Goal: Information Seeking & Learning: Check status

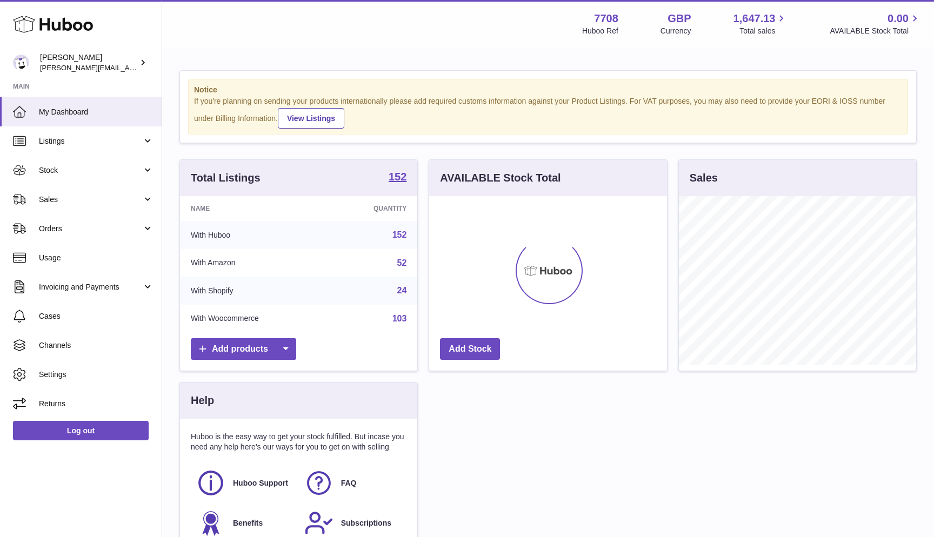
scroll to position [169, 238]
click at [76, 207] on link "Sales" at bounding box center [81, 199] width 162 height 29
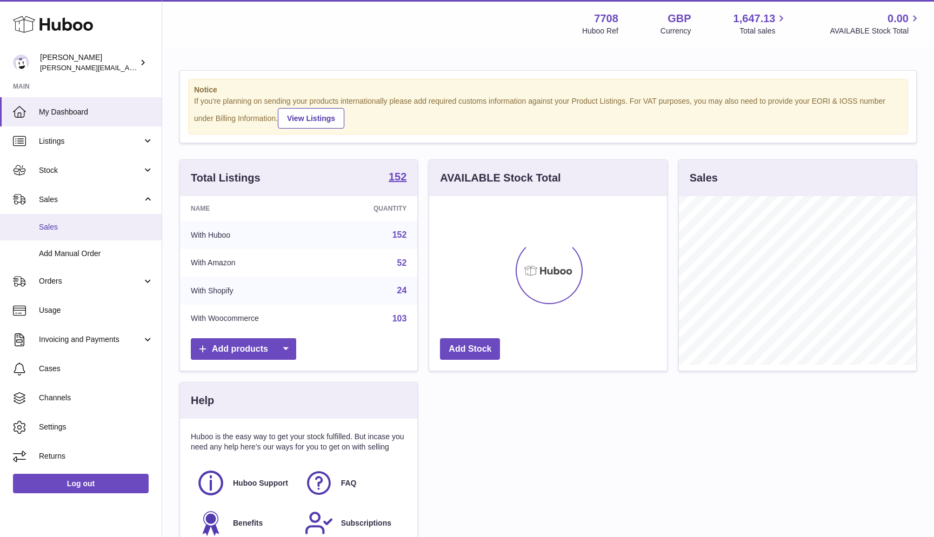
click at [76, 228] on span "Sales" at bounding box center [96, 227] width 115 height 10
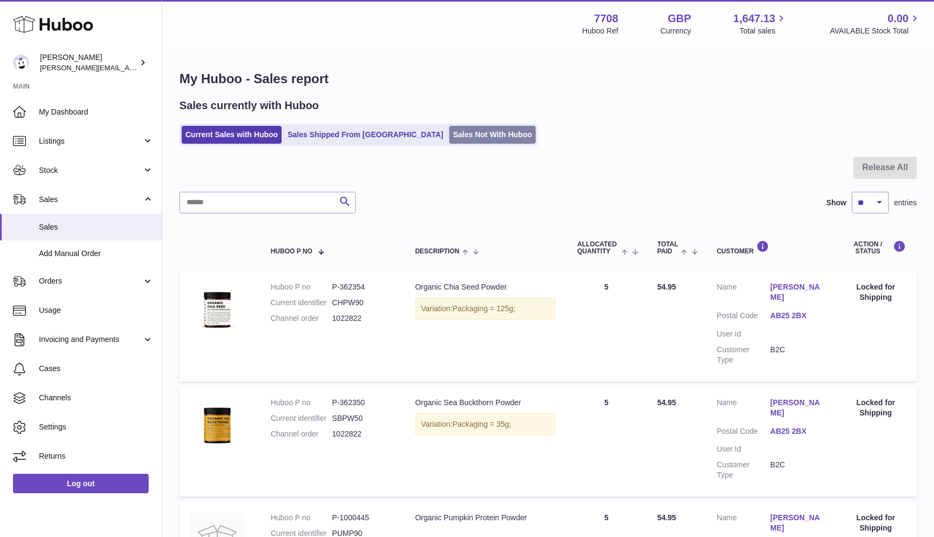
click at [449, 138] on link "Sales Not With Huboo" at bounding box center [492, 135] width 87 height 18
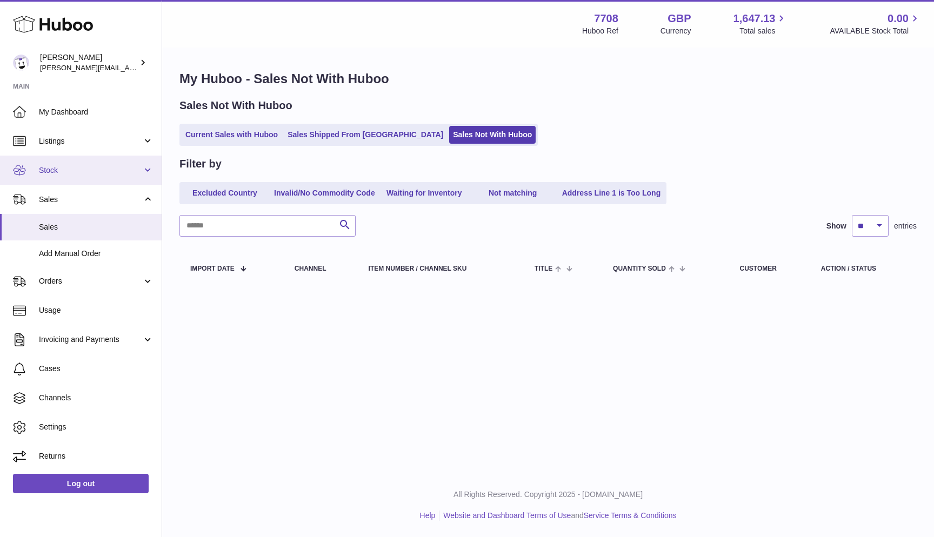
click at [77, 172] on span "Stock" at bounding box center [90, 170] width 103 height 10
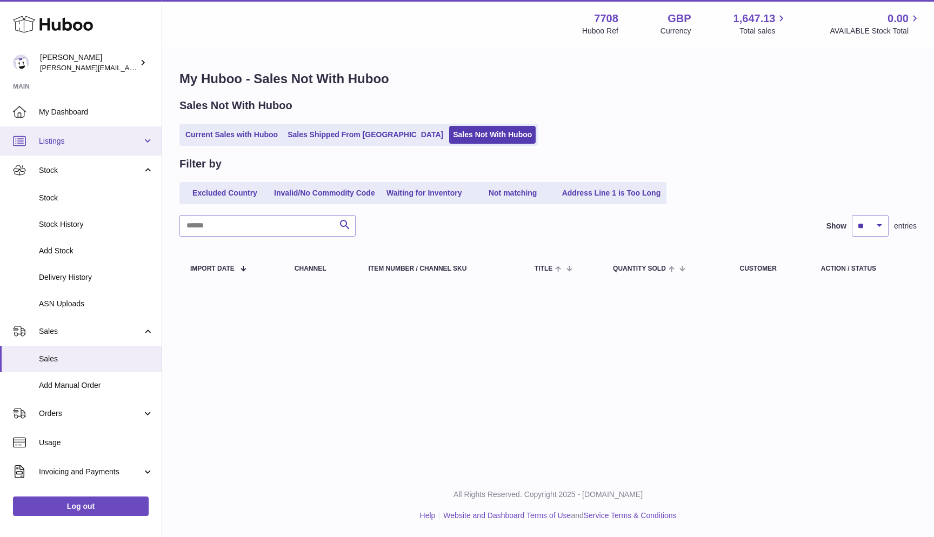
click at [84, 137] on span "Listings" at bounding box center [90, 141] width 103 height 10
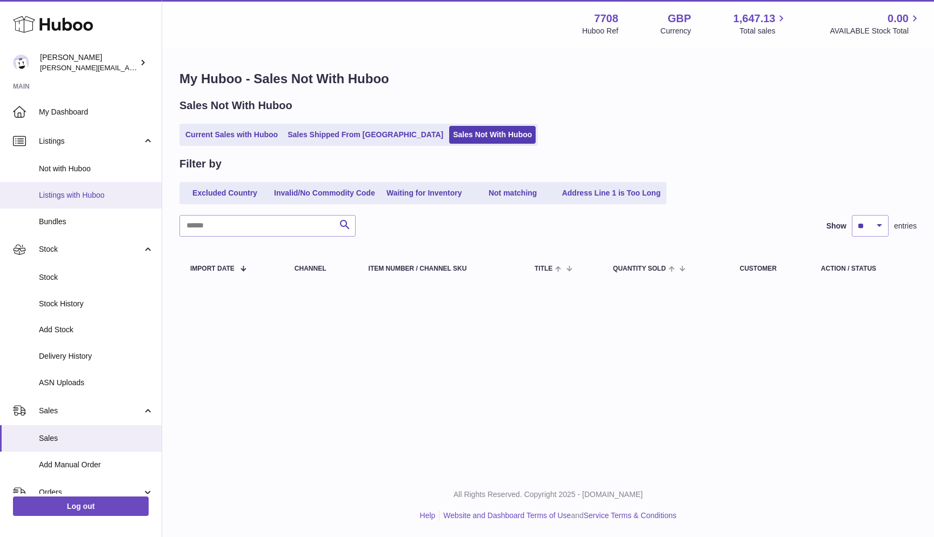
click at [68, 195] on span "Listings with Huboo" at bounding box center [96, 195] width 115 height 10
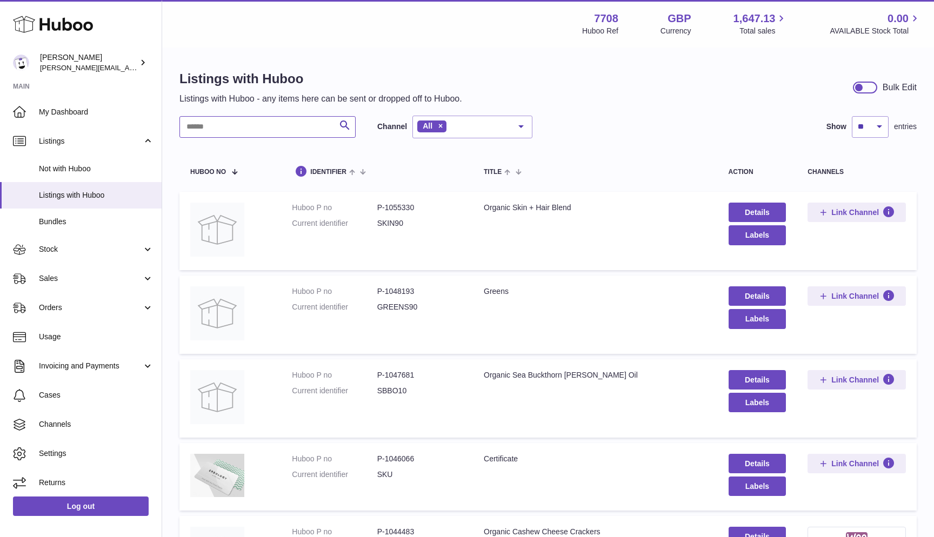
click at [280, 118] on input "text" at bounding box center [268, 127] width 176 height 22
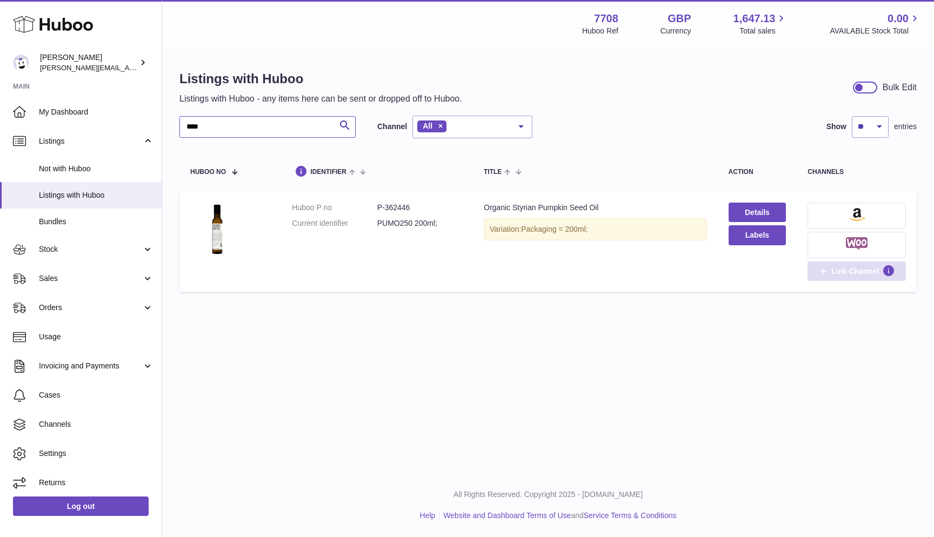
type input "****"
click at [853, 276] on button "Link Channel" at bounding box center [857, 271] width 98 height 19
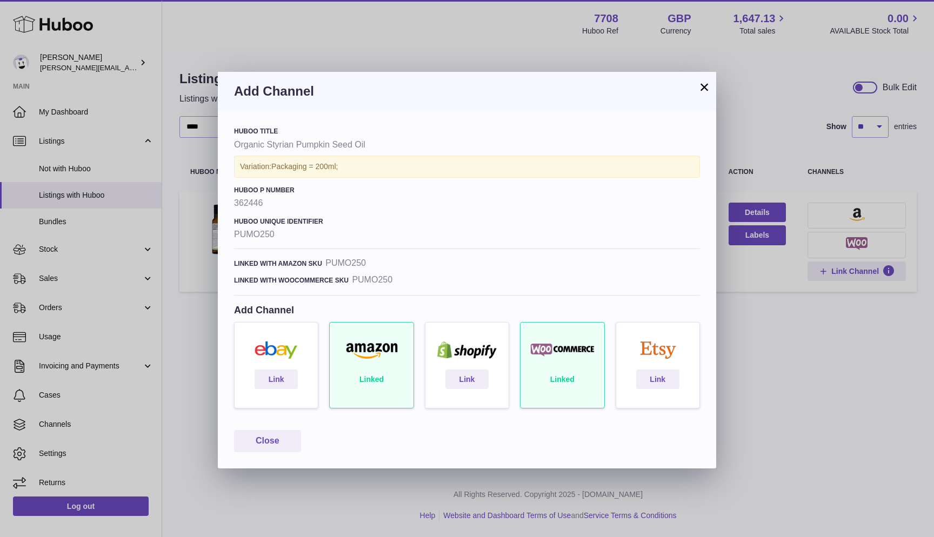
click at [368, 379] on div "Linked" at bounding box center [371, 370] width 95 height 97
click at [777, 391] on div "× Add Channel Huboo Title Organic Styrian Pumpkin Seed Oil Variation: Packaging…" at bounding box center [467, 268] width 934 height 537
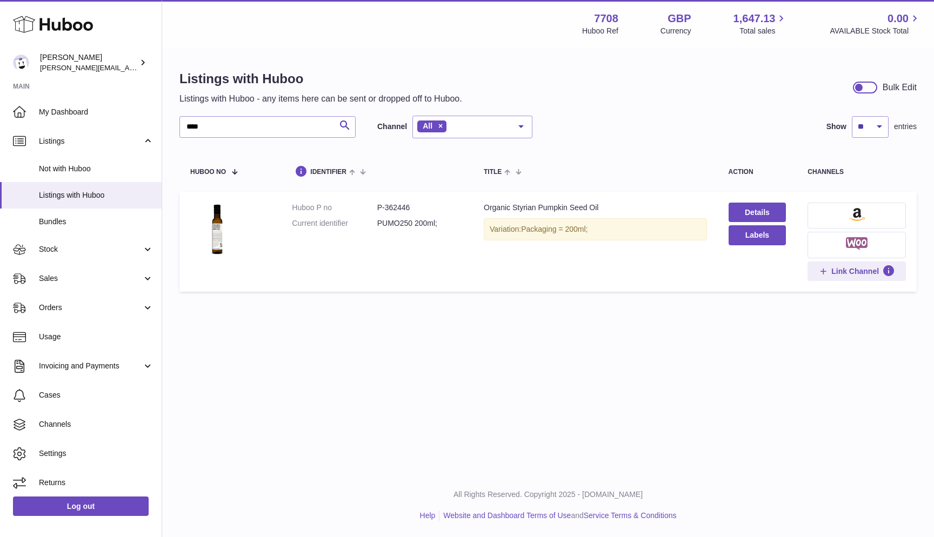
click at [854, 247] on img at bounding box center [857, 243] width 22 height 13
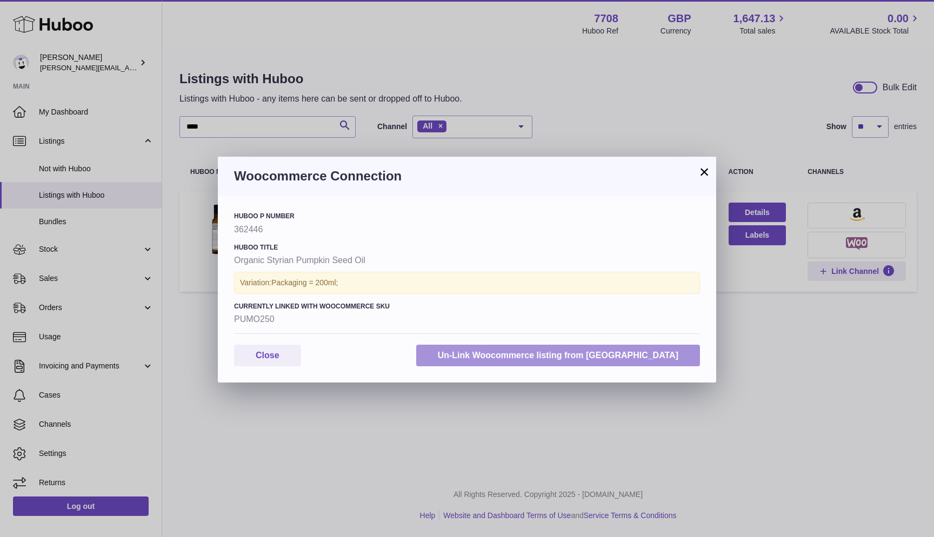
click at [528, 360] on button "Un-Link Woocommerce listing from Huboo" at bounding box center [558, 356] width 284 height 22
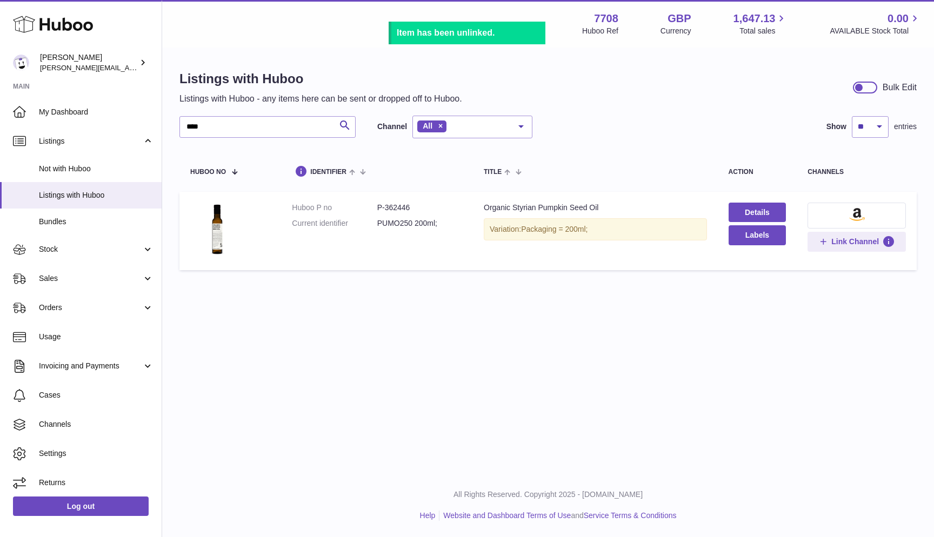
click at [850, 217] on img at bounding box center [858, 214] width 16 height 13
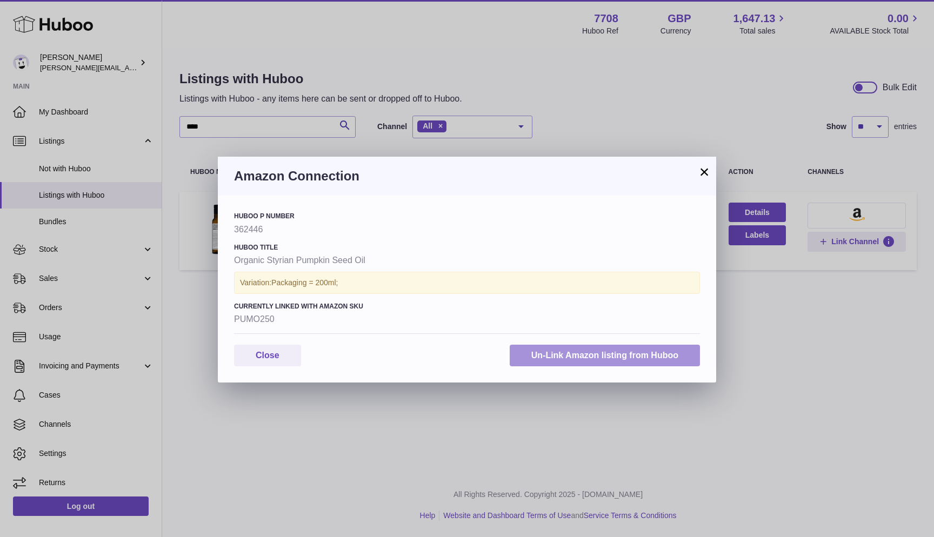
click at [580, 359] on button "Un-Link Amazon listing from Huboo" at bounding box center [605, 356] width 190 height 22
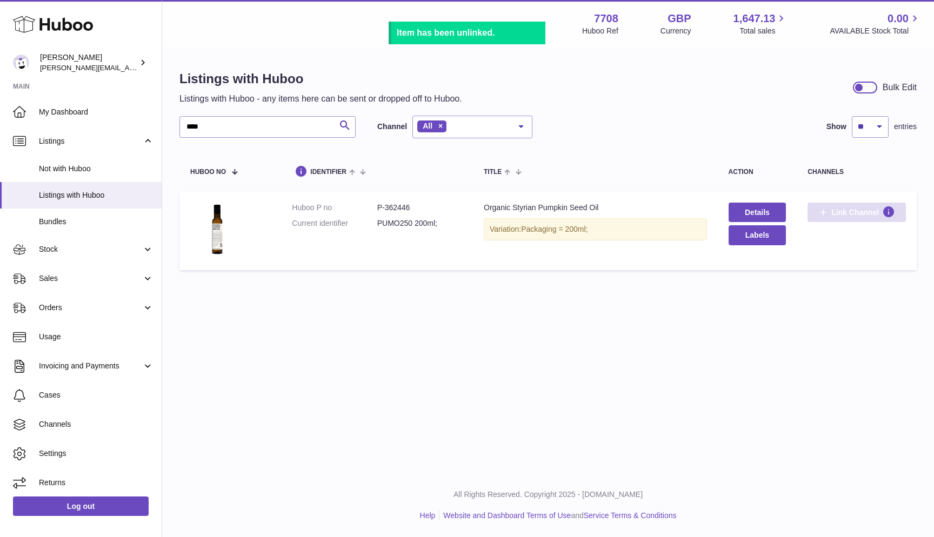
click at [832, 213] on span "Link Channel" at bounding box center [856, 213] width 48 height 10
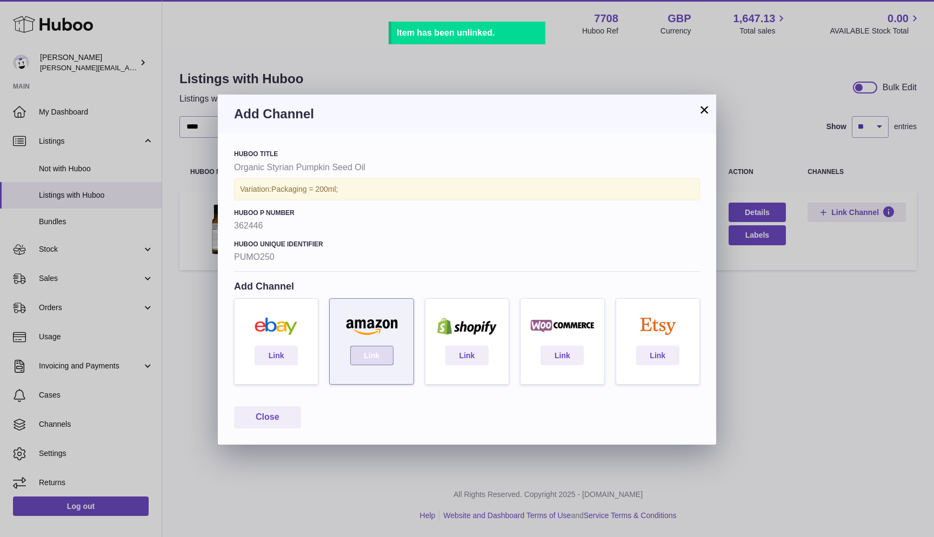
click at [384, 358] on link "Link" at bounding box center [371, 355] width 43 height 19
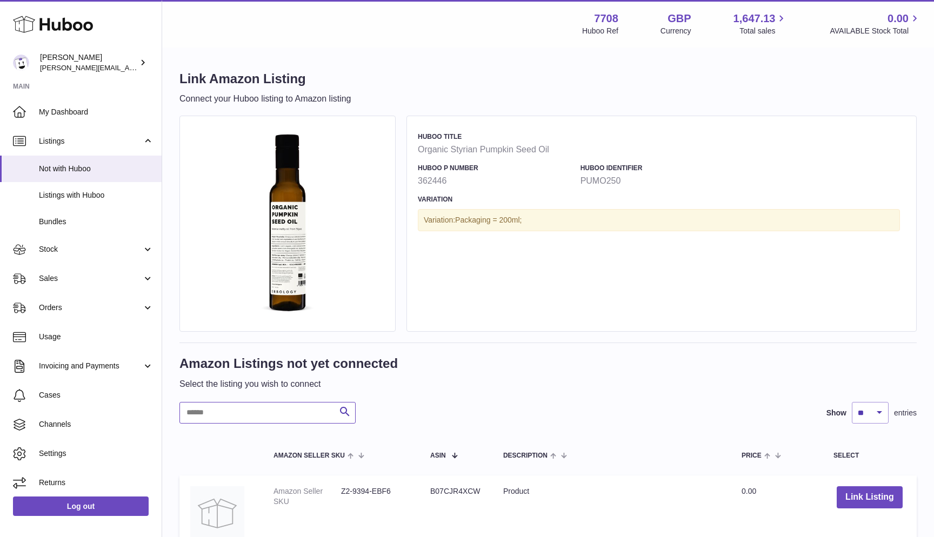
click at [227, 409] on input "text" at bounding box center [268, 413] width 176 height 22
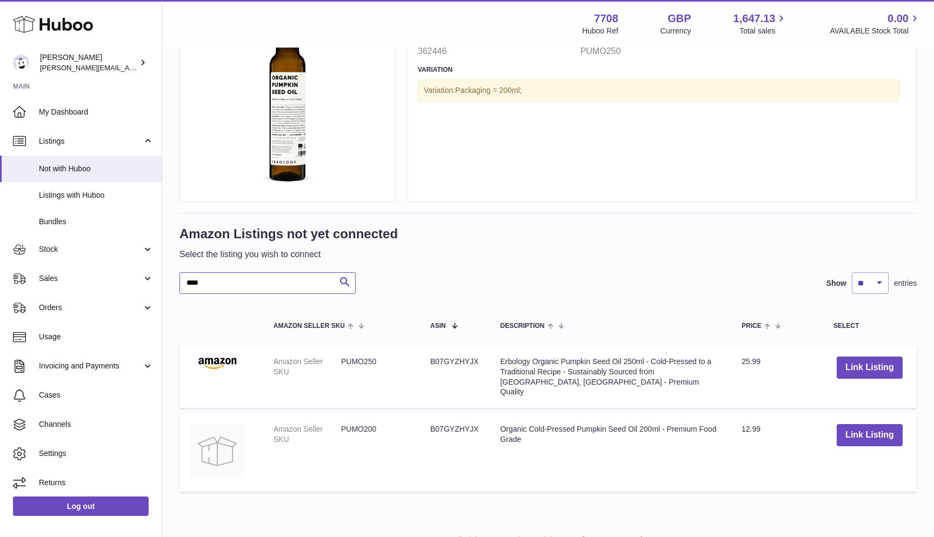
scroll to position [129, 0]
type input "****"
click at [61, 164] on span "Not with Huboo" at bounding box center [96, 169] width 115 height 10
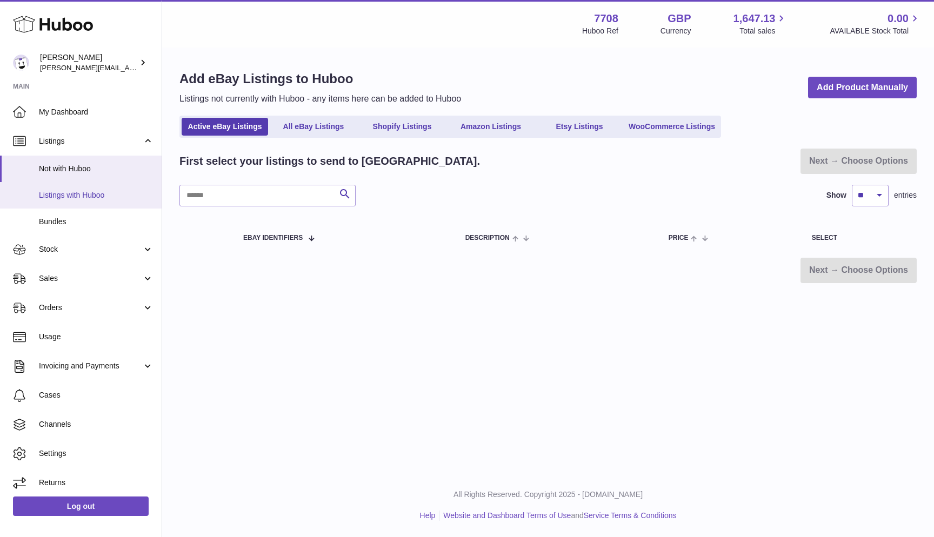
click at [63, 196] on span "Listings with Huboo" at bounding box center [96, 195] width 115 height 10
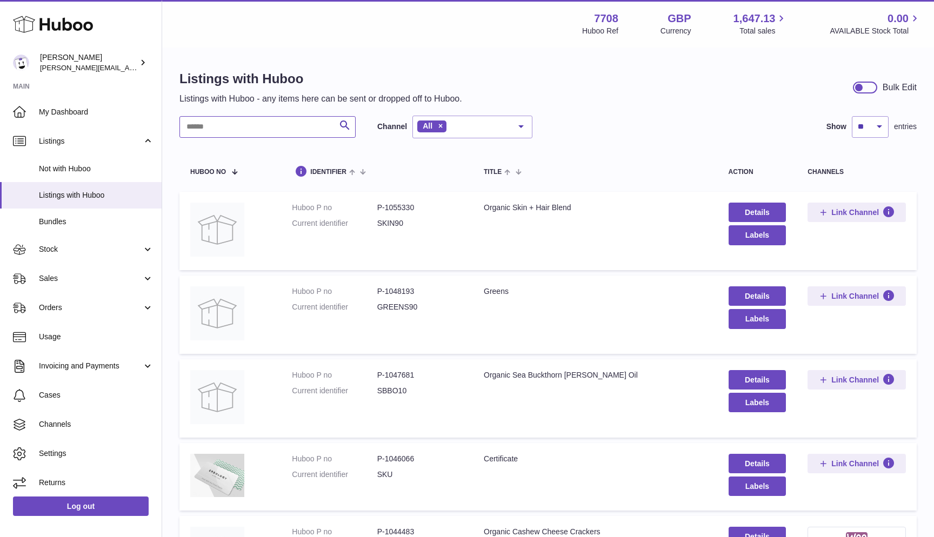
click at [215, 128] on input "text" at bounding box center [268, 127] width 176 height 22
type input "****"
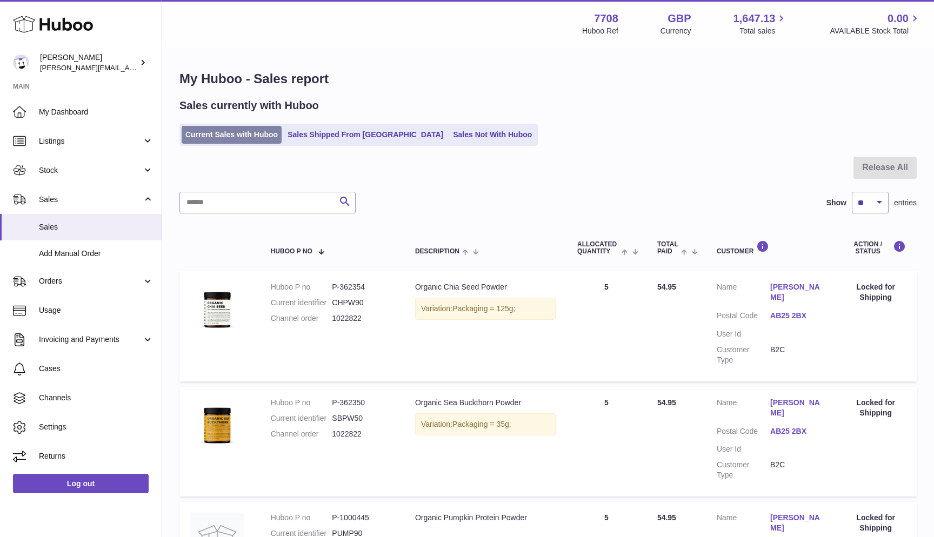
click at [229, 135] on link "Current Sales with Huboo" at bounding box center [232, 135] width 100 height 18
click at [449, 140] on link "Sales Not With Huboo" at bounding box center [492, 135] width 87 height 18
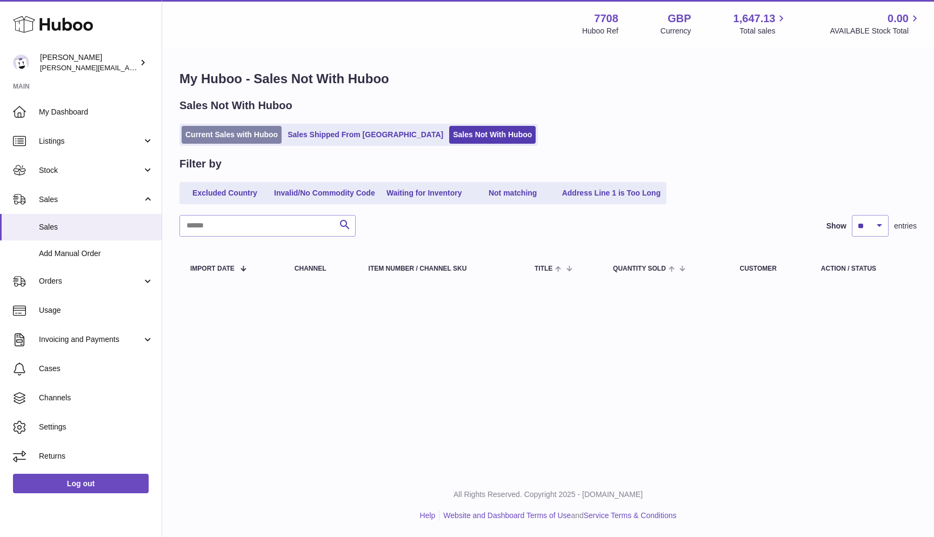
click at [228, 138] on link "Current Sales with Huboo" at bounding box center [232, 135] width 100 height 18
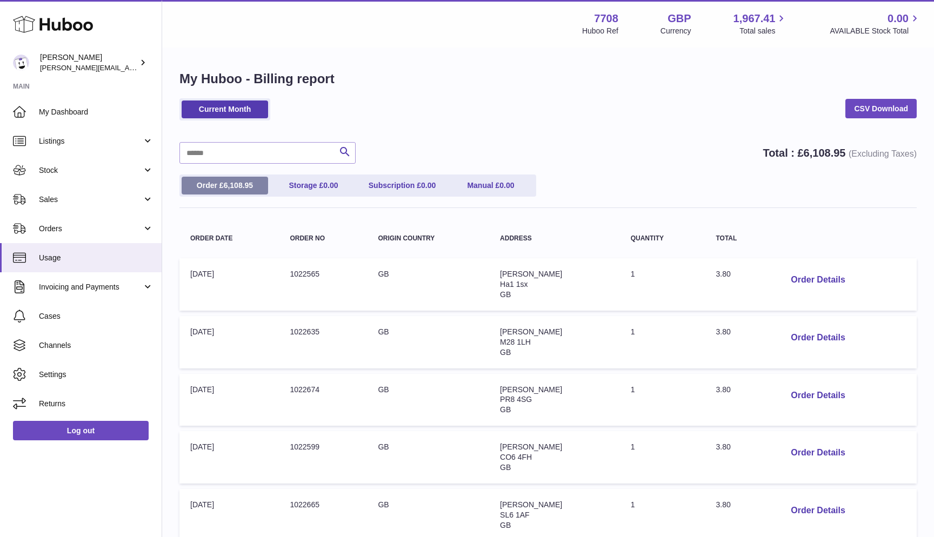
click at [222, 187] on link "Order £ 6,108.95" at bounding box center [225, 186] width 87 height 18
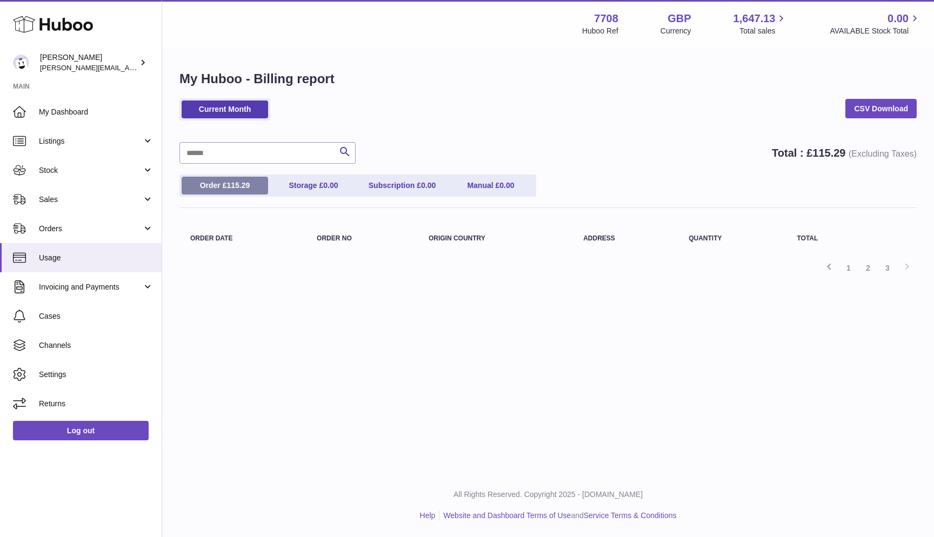
click at [238, 187] on span "115.29" at bounding box center [238, 185] width 23 height 9
click at [868, 267] on link "2" at bounding box center [868, 267] width 19 height 19
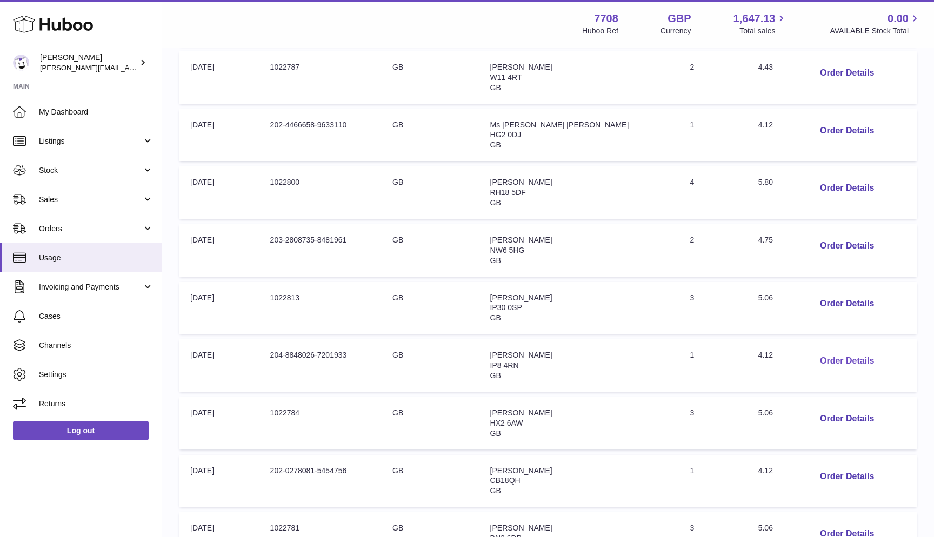
scroll to position [255, 0]
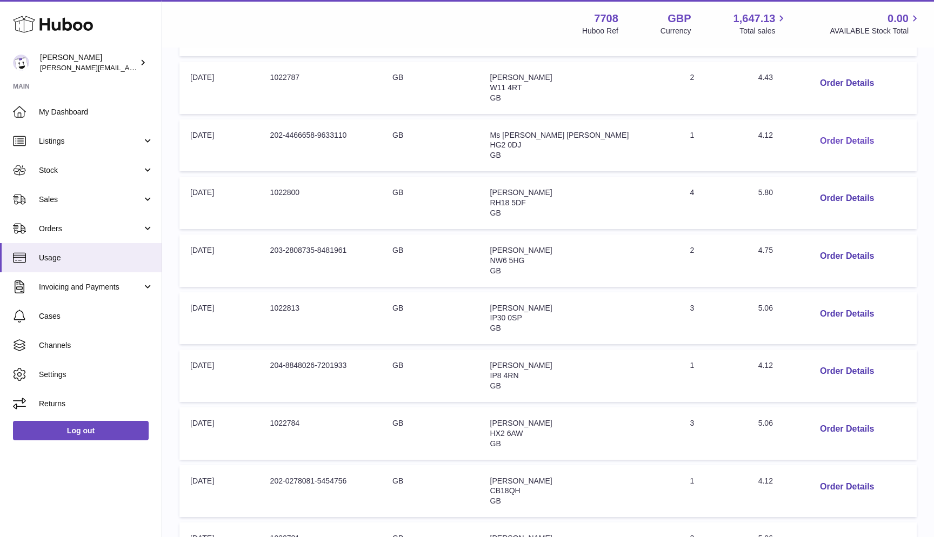
click at [812, 137] on button "Order Details" at bounding box center [847, 141] width 71 height 22
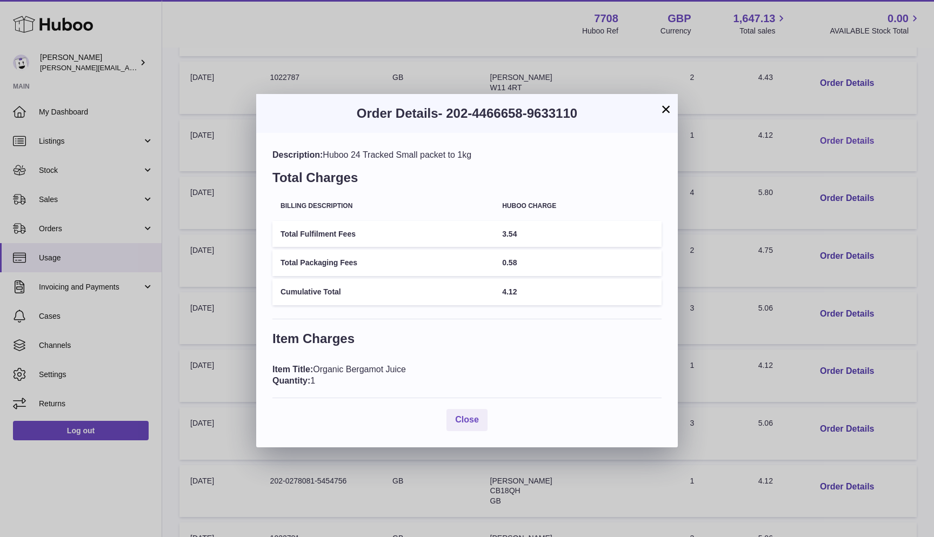
click at [809, 137] on div "× Order Details - 202-4466658-9633110 Description: Huboo 24 Tracked Small packe…" at bounding box center [467, 268] width 934 height 537
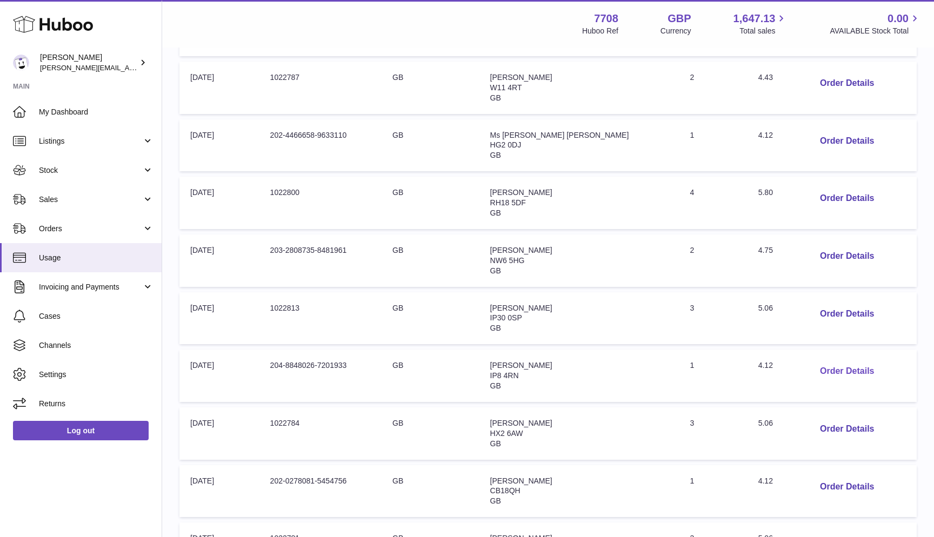
click at [812, 364] on button "Order Details" at bounding box center [847, 372] width 71 height 22
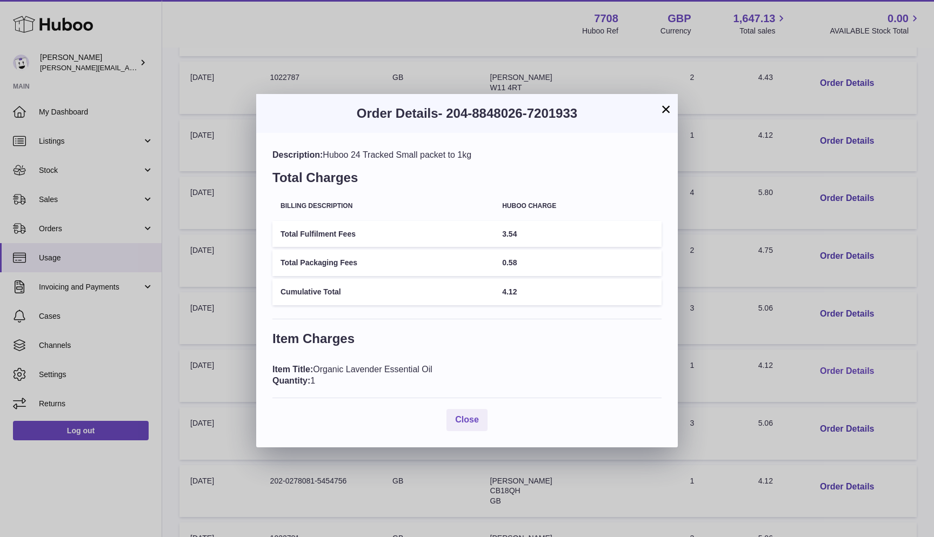
click at [807, 364] on div "× Order Details - 204-8848026-7201933 Description: Huboo 24 Tracked Small packe…" at bounding box center [467, 268] width 934 height 537
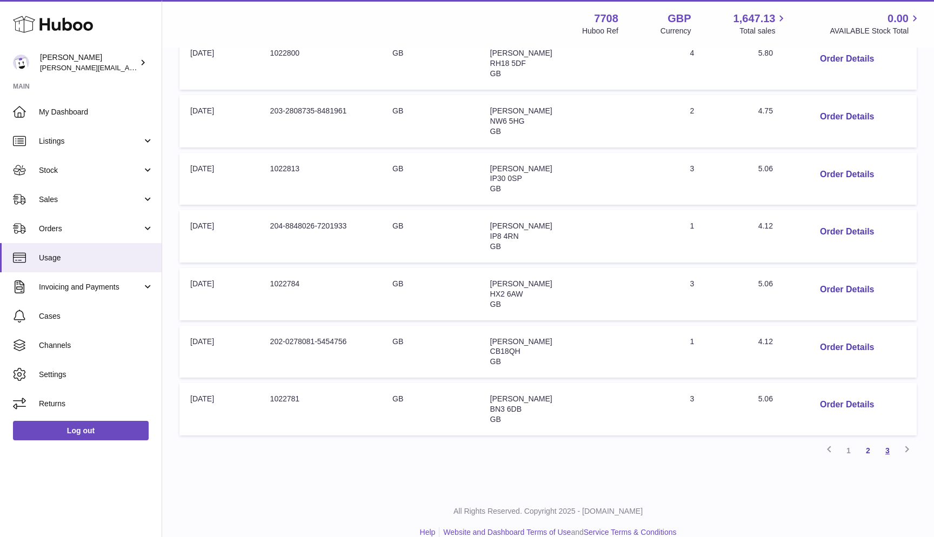
click at [891, 441] on link "3" at bounding box center [887, 450] width 19 height 19
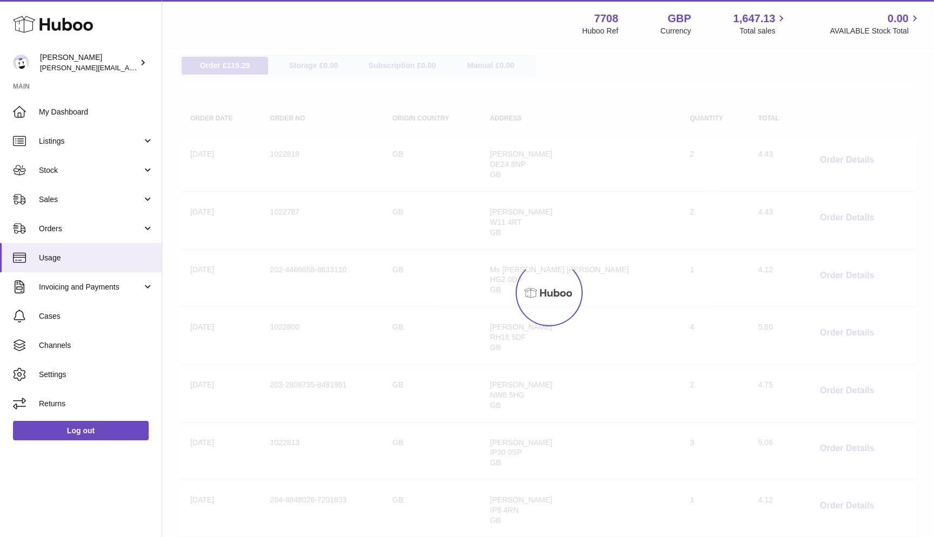
scroll to position [49, 0]
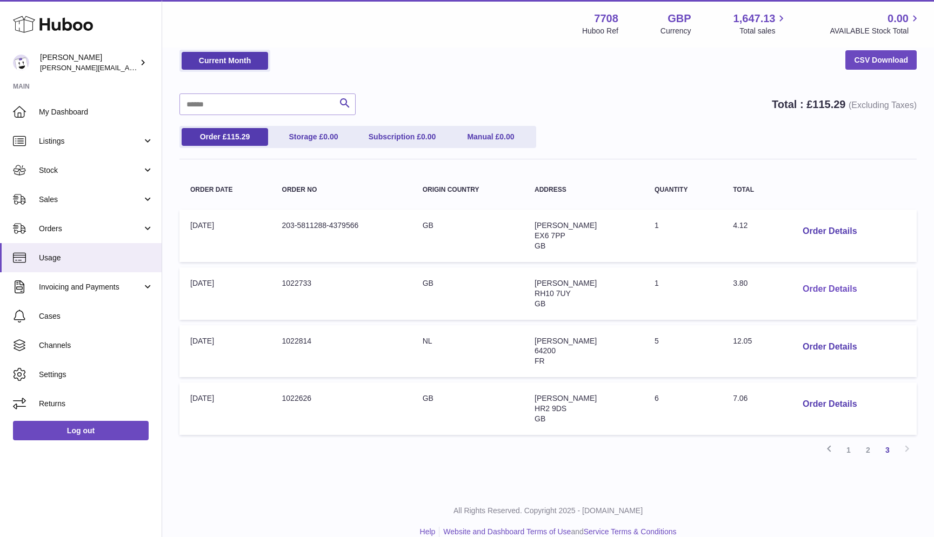
click at [817, 280] on button "Order Details" at bounding box center [829, 289] width 71 height 22
click at [817, 280] on div "× Order Details - 1022733 Description: Huboo 48 Tracked Small packet to 1kg Tot…" at bounding box center [467, 268] width 934 height 537
click at [847, 442] on link "1" at bounding box center [848, 450] width 19 height 19
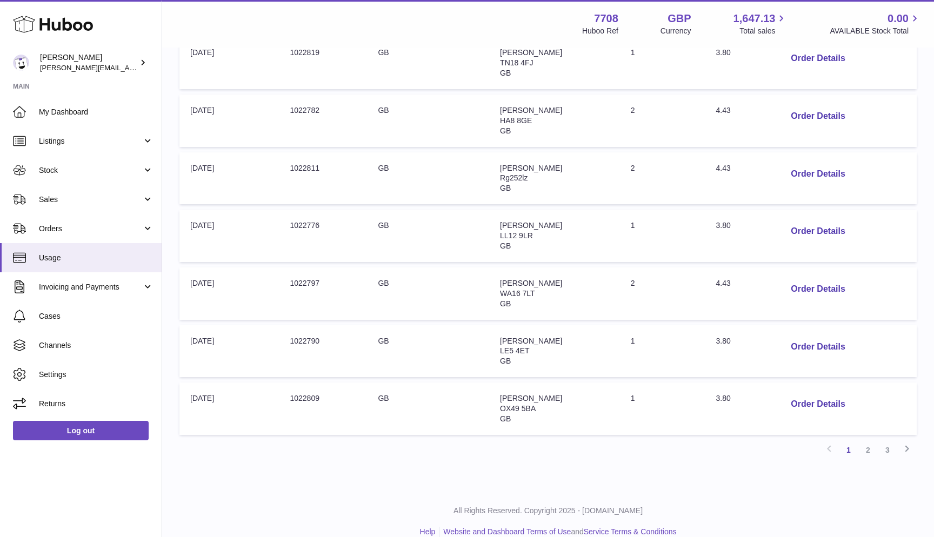
scroll to position [394, 0]
click at [873, 441] on link "2" at bounding box center [868, 450] width 19 height 19
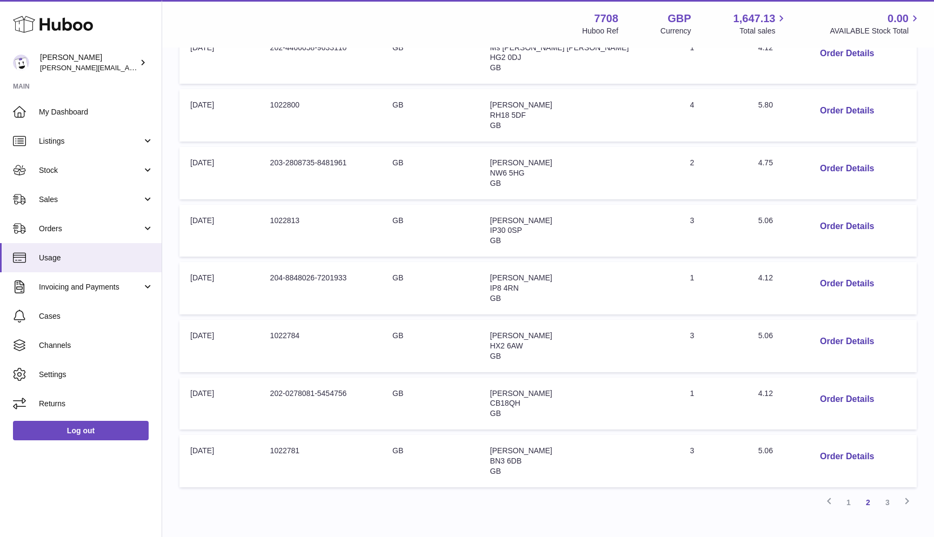
scroll to position [337, 0]
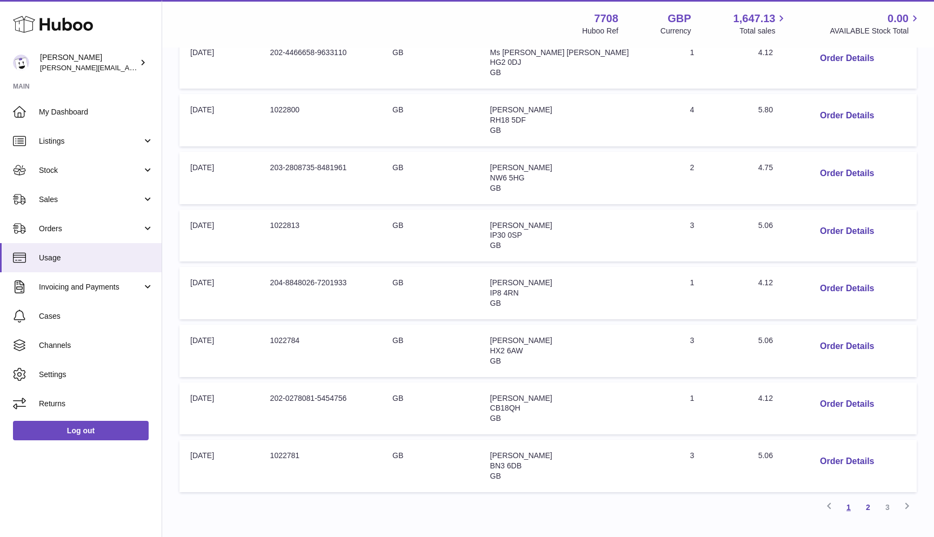
click at [842, 498] on link "1" at bounding box center [848, 507] width 19 height 19
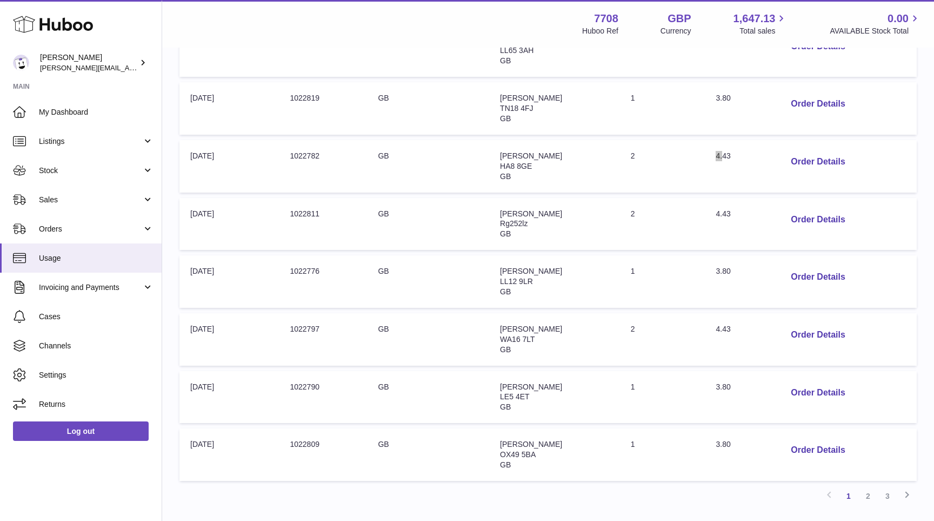
scroll to position [350, 0]
click at [870, 486] on link "2" at bounding box center [868, 495] width 19 height 19
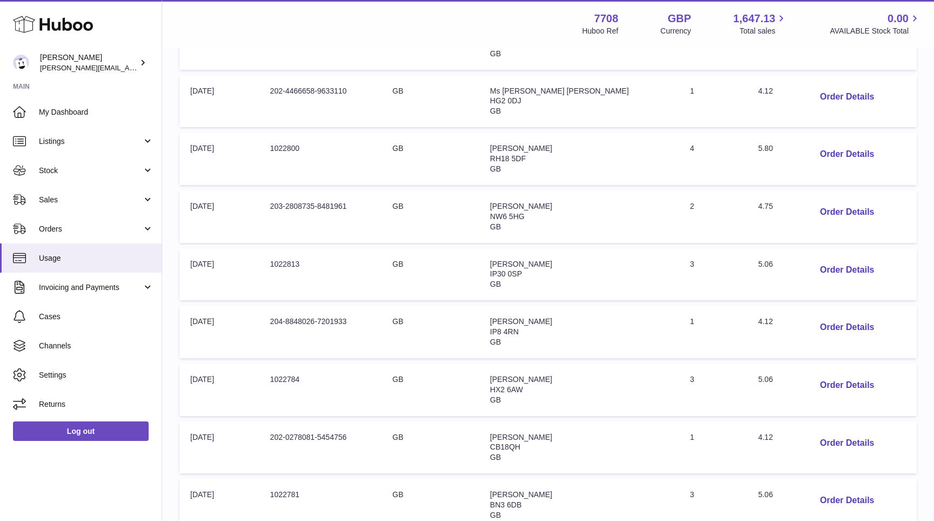
scroll to position [307, 0]
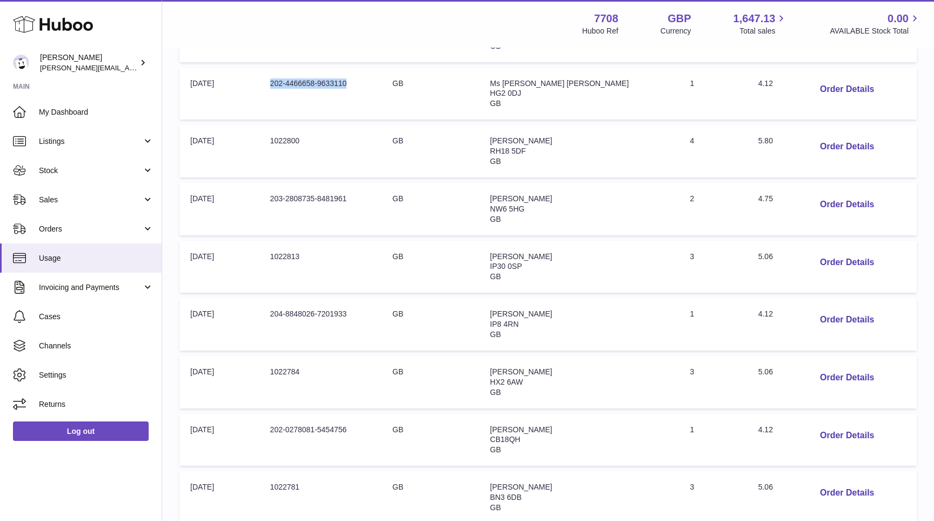
drag, startPoint x: 282, startPoint y: 80, endPoint x: 366, endPoint y: 82, distance: 83.8
click at [366, 82] on td "Order no: 202-4466658-9633110" at bounding box center [321, 94] width 122 height 52
copy td "202-4466658-9633110"
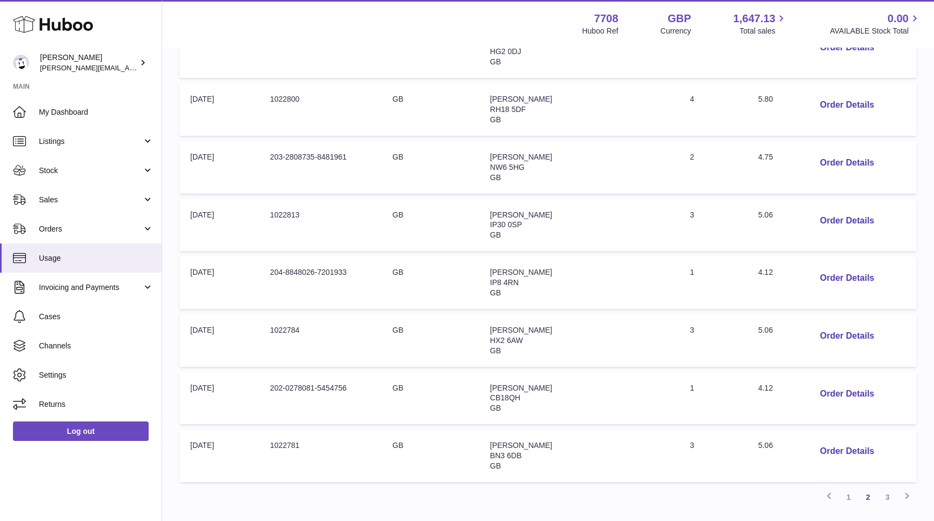
scroll to position [353, 0]
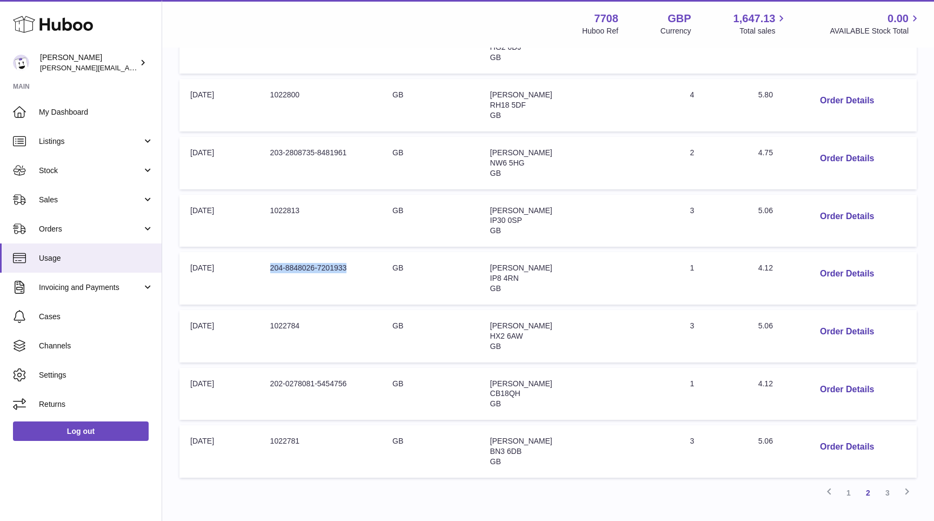
drag, startPoint x: 282, startPoint y: 258, endPoint x: 367, endPoint y: 260, distance: 84.9
click at [367, 260] on td "Order no: 204-8848026-7201933" at bounding box center [321, 278] width 122 height 52
copy td "204-8848026-7201933"
drag, startPoint x: 282, startPoint y: 370, endPoint x: 407, endPoint y: 369, distance: 125.5
click at [382, 369] on td "Order no: 202-0278081-5454756" at bounding box center [321, 394] width 122 height 52
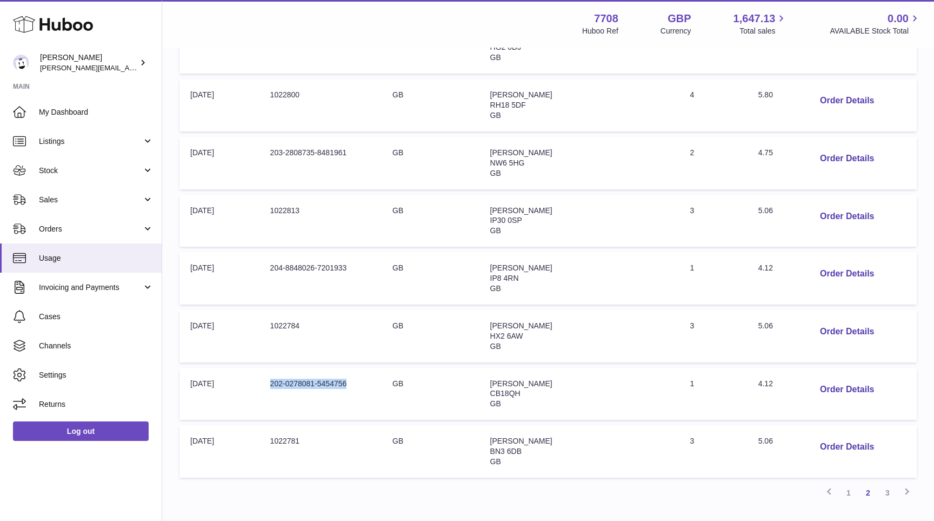
copy td "202-0278081-5454756"
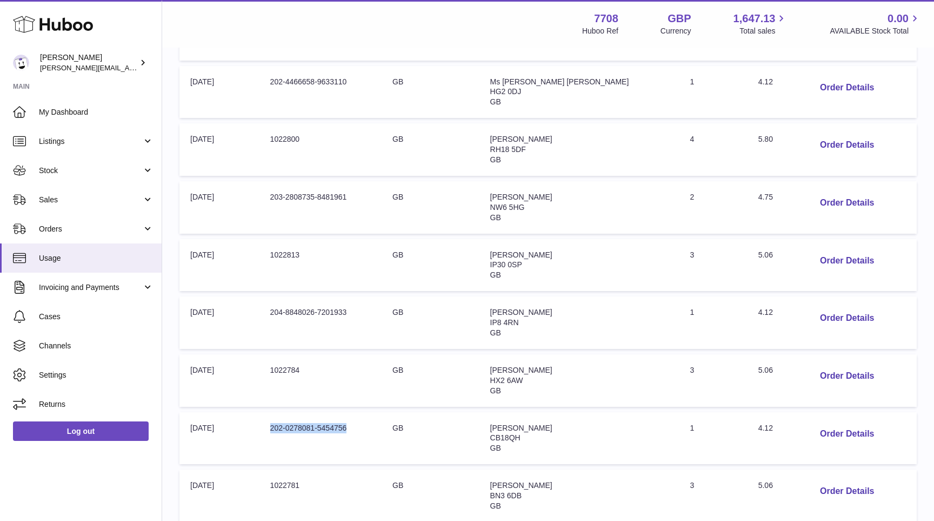
scroll to position [295, 0]
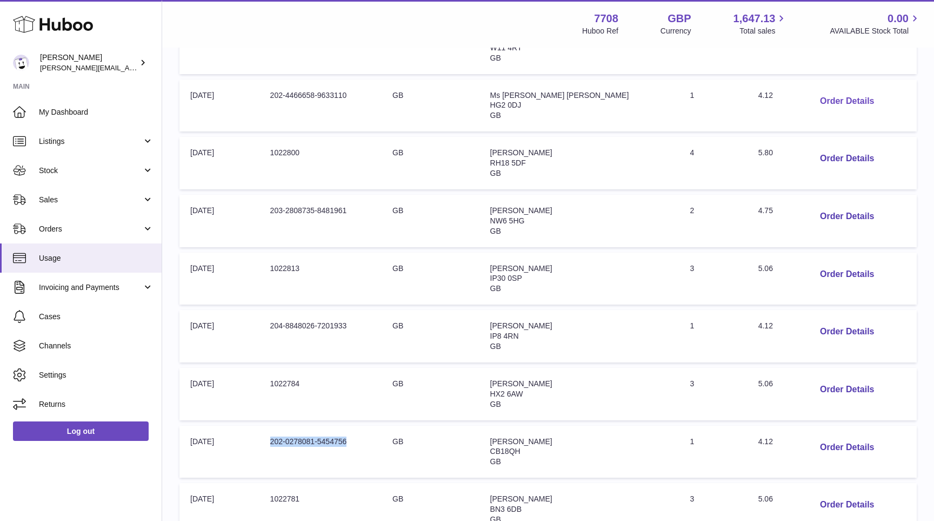
click at [824, 93] on button "Order Details" at bounding box center [847, 101] width 71 height 22
click at [824, 93] on div at bounding box center [467, 260] width 934 height 521
click at [812, 323] on button "Order Details" at bounding box center [847, 332] width 71 height 22
click at [807, 323] on div at bounding box center [467, 260] width 934 height 521
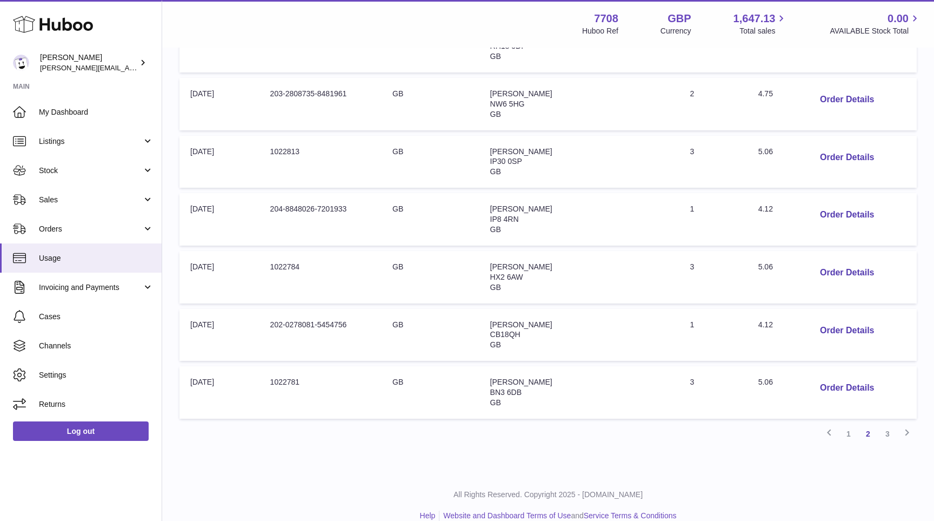
scroll to position [411, 0]
click at [812, 320] on button "Order Details" at bounding box center [847, 331] width 71 height 22
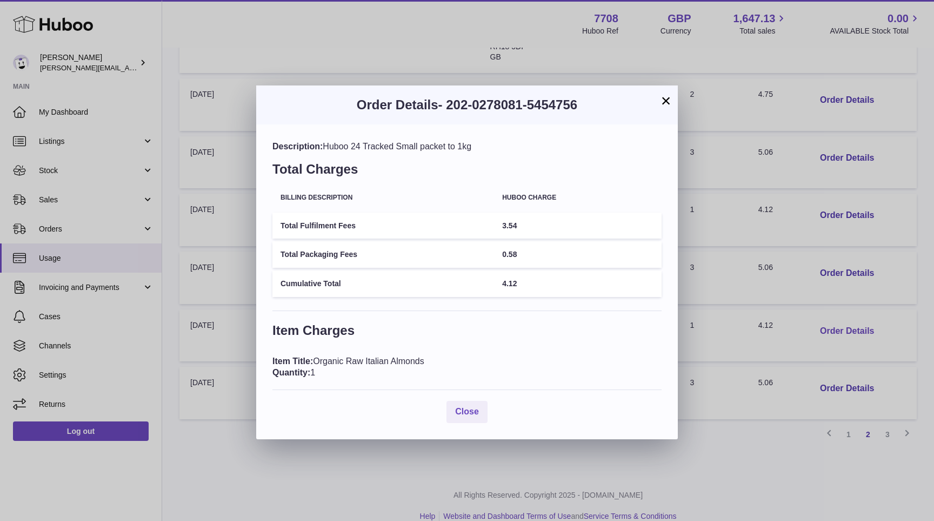
click at [811, 313] on div "× Order Details - 202-0278081-5454756 Description: Huboo 24 Tracked Small packe…" at bounding box center [467, 260] width 934 height 521
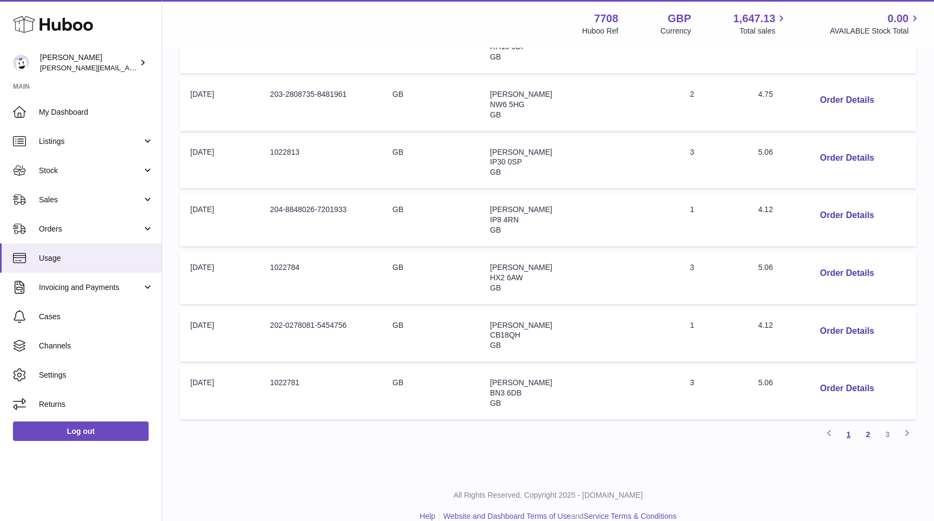
click at [847, 424] on link "1" at bounding box center [848, 433] width 19 height 19
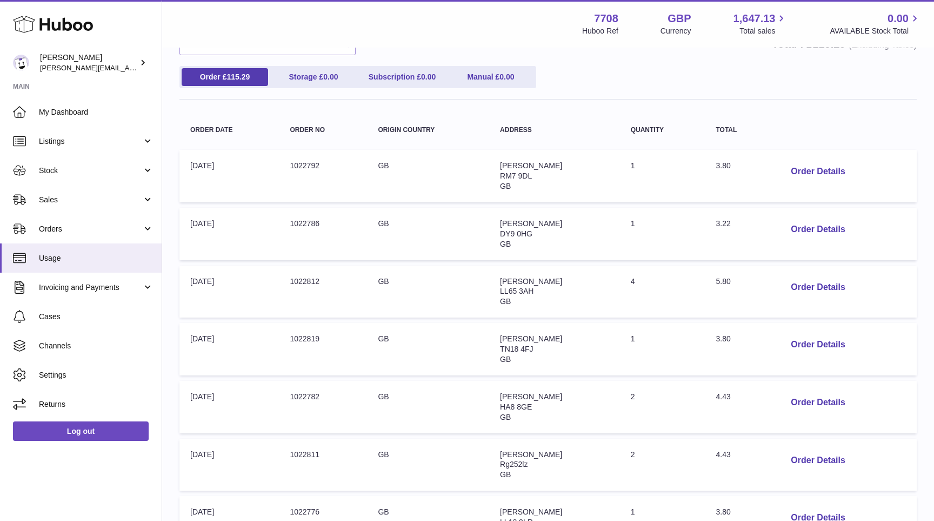
scroll to position [109, 1]
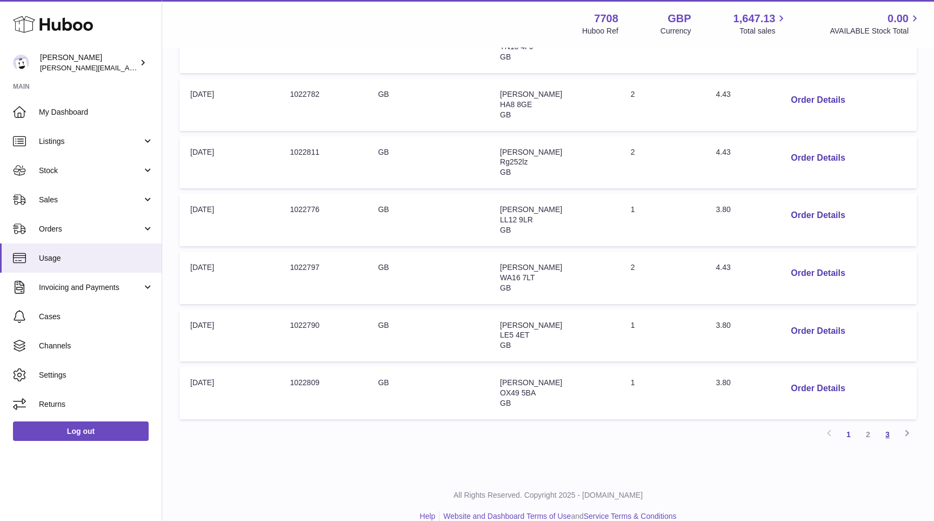
click at [887, 424] on link "3" at bounding box center [887, 433] width 19 height 19
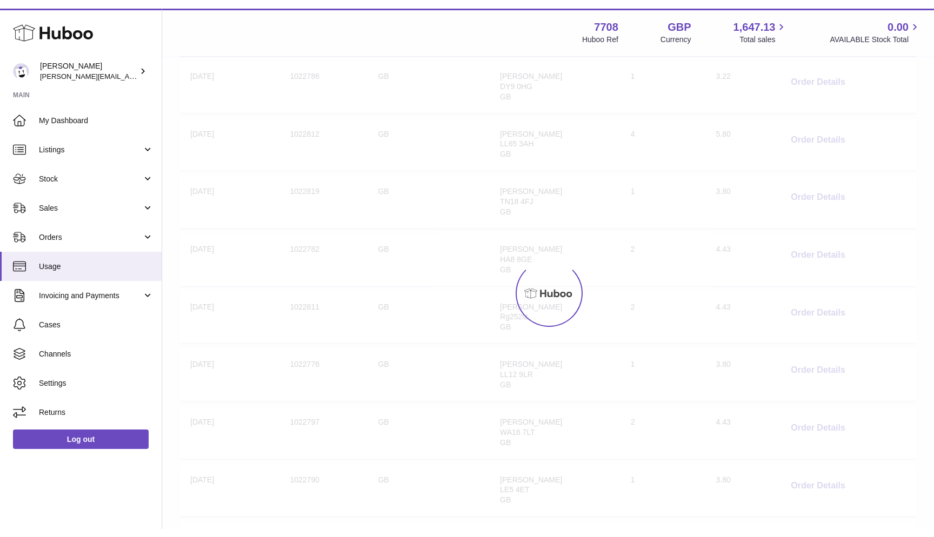
scroll to position [49, 0]
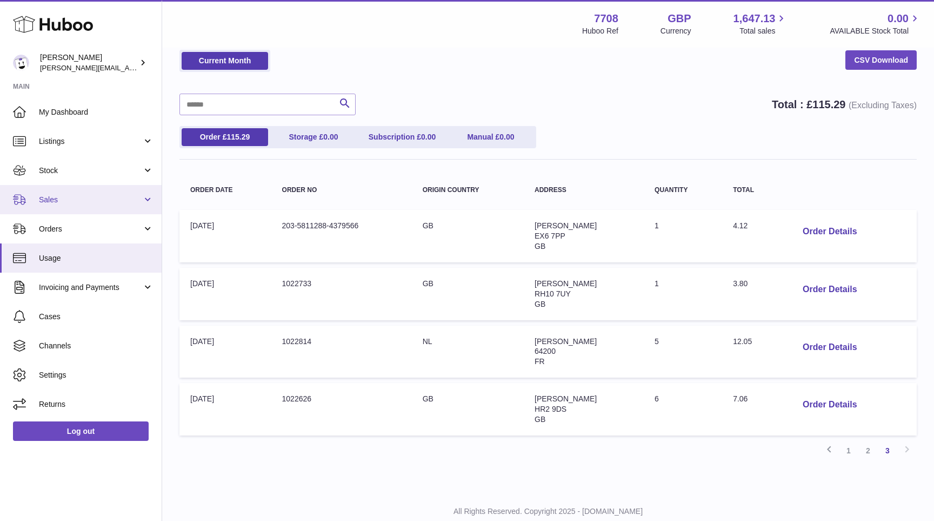
click at [85, 202] on span "Sales" at bounding box center [90, 200] width 103 height 10
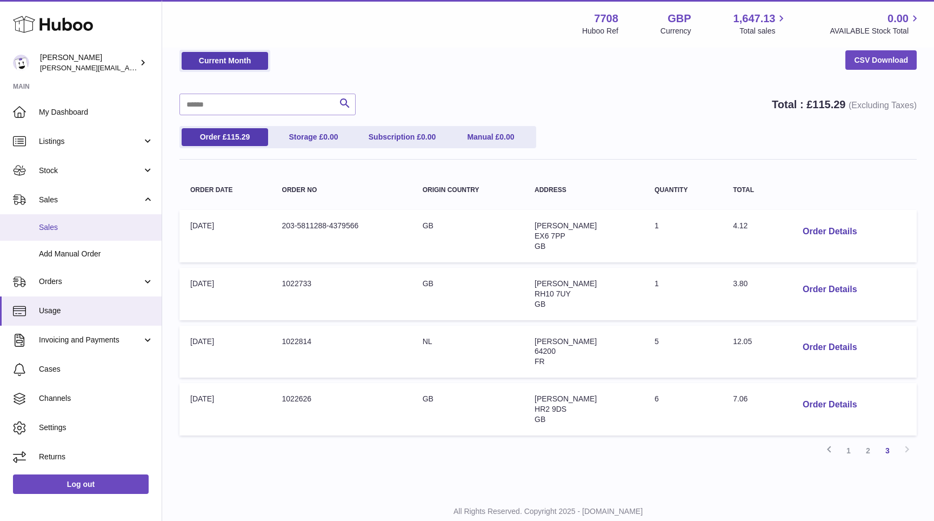
click at [84, 224] on span "Sales" at bounding box center [96, 227] width 115 height 10
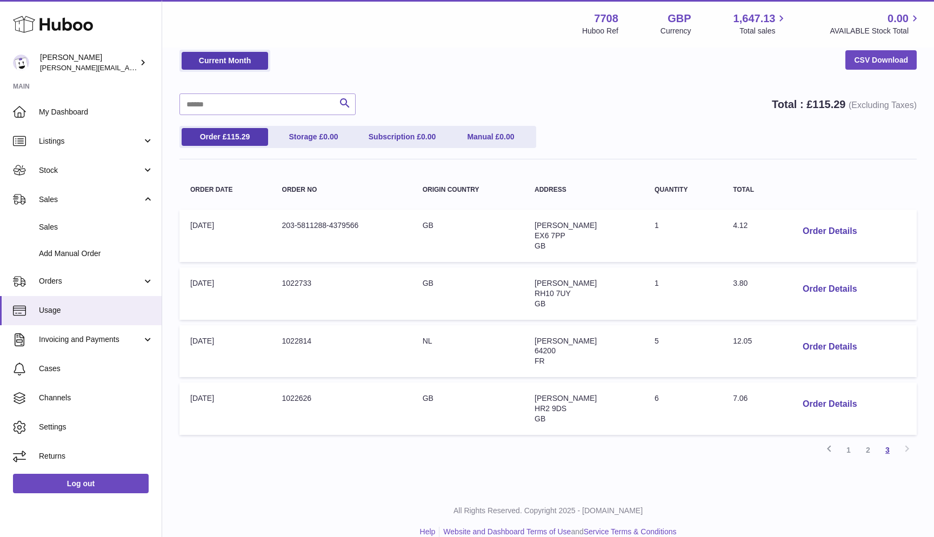
click at [888, 445] on link "3" at bounding box center [887, 450] width 19 height 19
click at [864, 443] on link "2" at bounding box center [868, 450] width 19 height 19
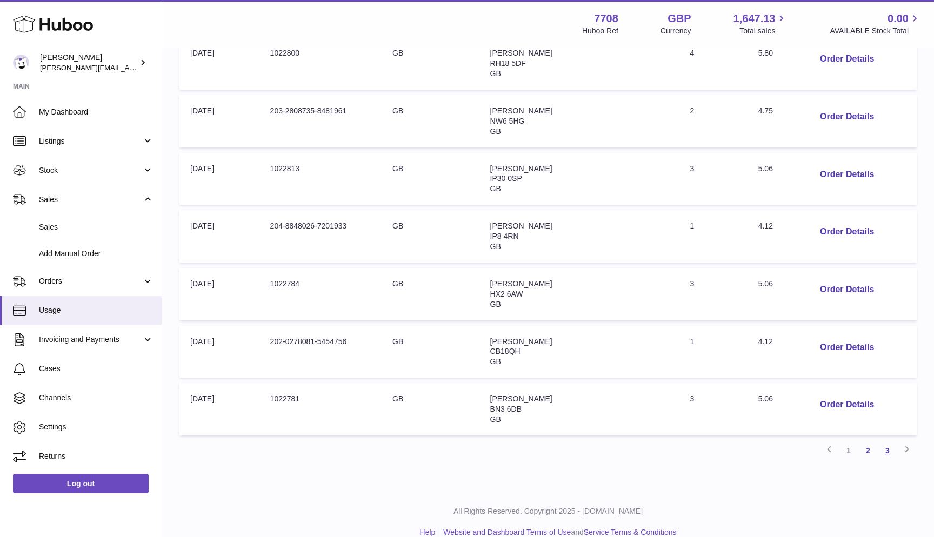
click at [890, 441] on link "3" at bounding box center [887, 450] width 19 height 19
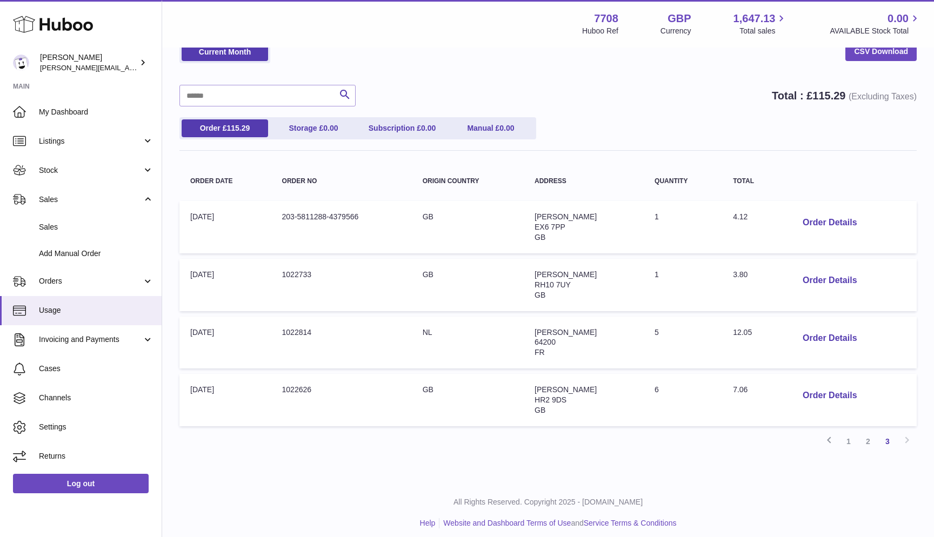
scroll to position [57, 0]
click at [825, 391] on button "Order Details" at bounding box center [829, 397] width 71 height 22
click at [802, 395] on div at bounding box center [467, 268] width 934 height 537
